Goal: Find specific page/section: Find specific page/section

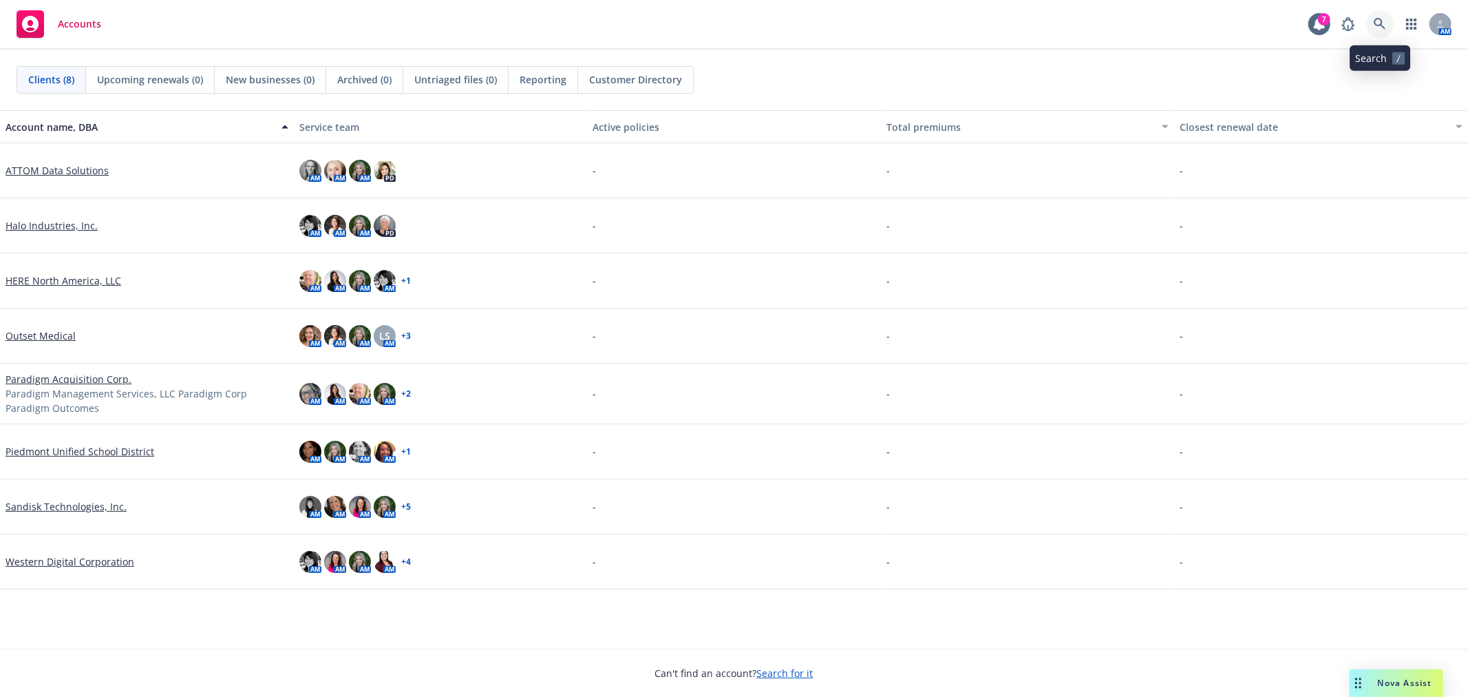
click at [1393, 22] on link at bounding box center [1381, 24] width 28 height 28
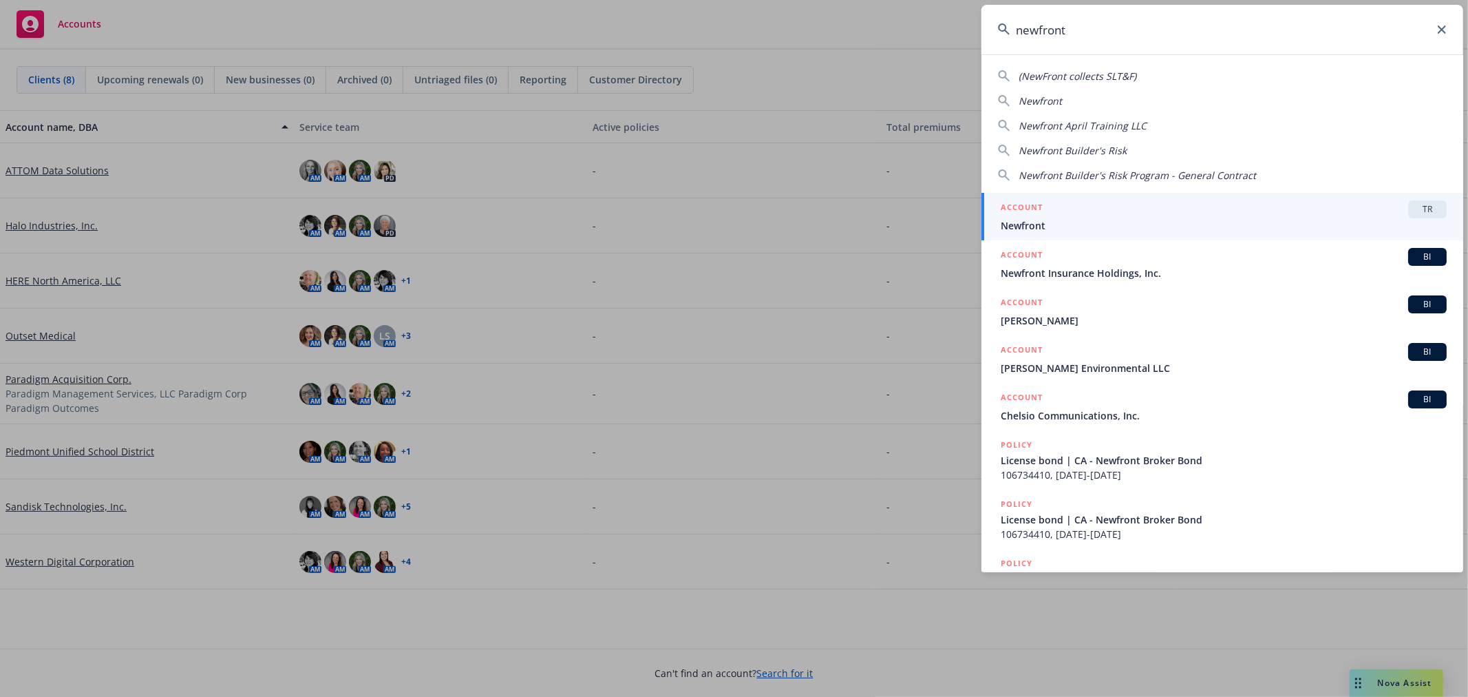
type input "newfront"
click at [1163, 213] on div "ACCOUNT TR" at bounding box center [1224, 209] width 446 height 18
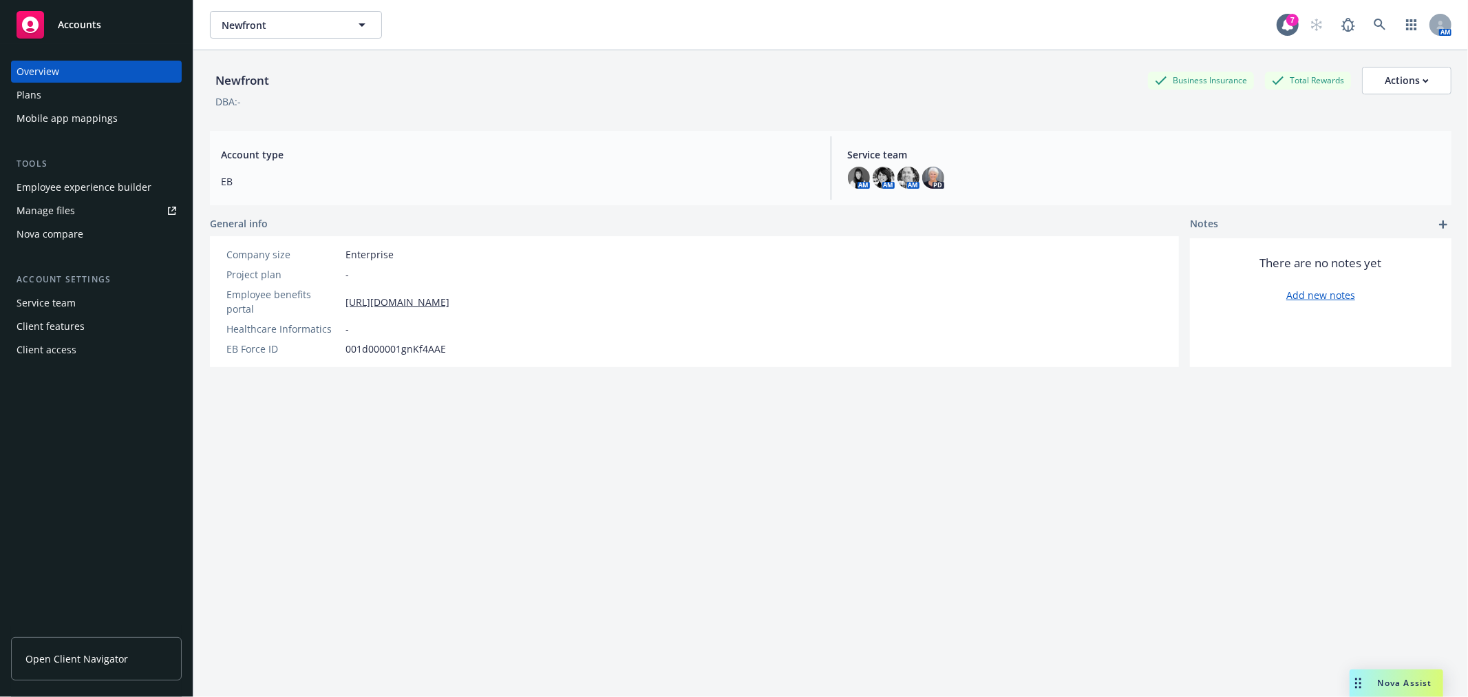
click at [71, 22] on span "Accounts" at bounding box center [79, 24] width 43 height 11
